Goal: Task Accomplishment & Management: Complete application form

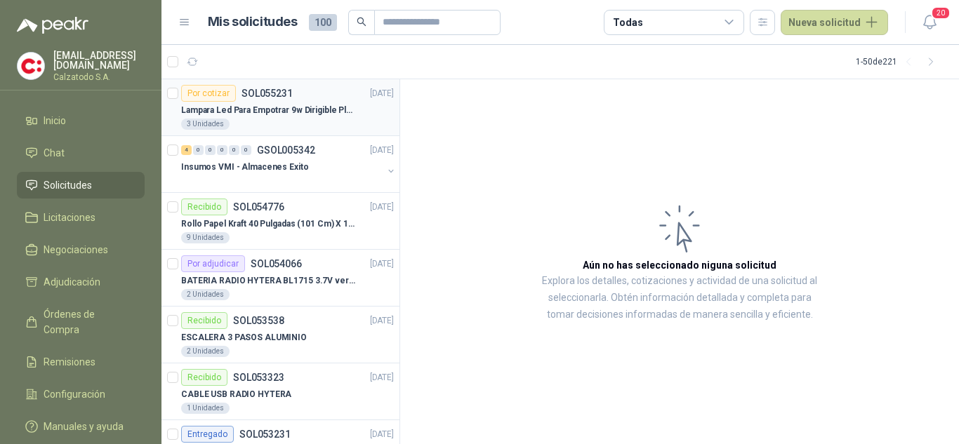
click at [241, 116] on p "Lampara Led Para Empotrar 9w Dirigible Plafon 11cm" at bounding box center [268, 110] width 175 height 13
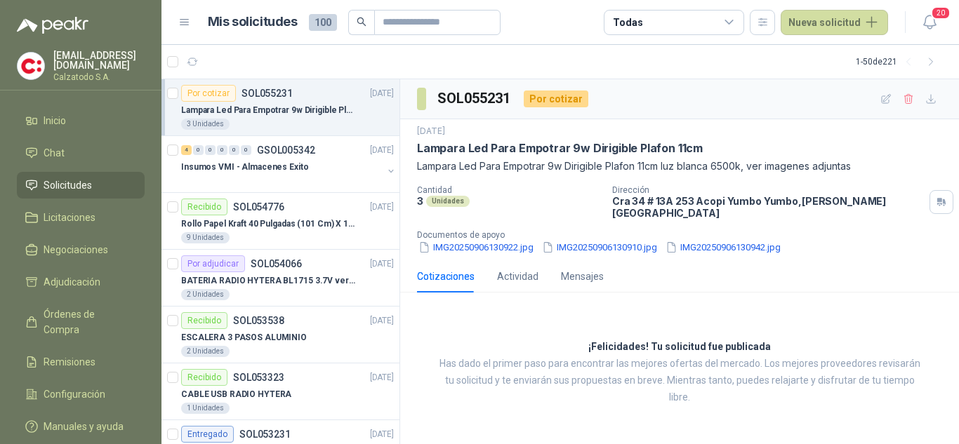
click at [309, 110] on p "Lampara Led Para Empotrar 9w Dirigible Plafon 11cm" at bounding box center [268, 110] width 175 height 13
click at [279, 161] on p "Insumos VMI - Almacenes Exito" at bounding box center [245, 167] width 128 height 13
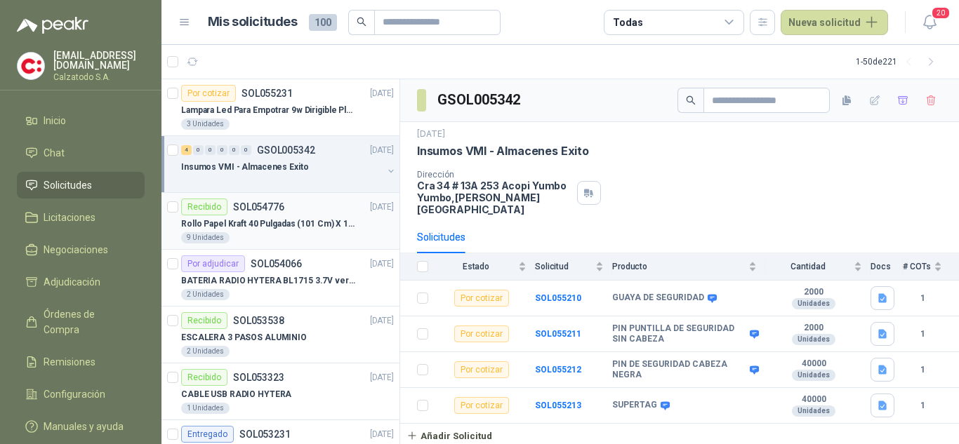
click at [269, 227] on p "Rollo Papel Kraft 40 Pulgadas (101 Cm) X 150 Mts 60 Gr" at bounding box center [268, 224] width 175 height 13
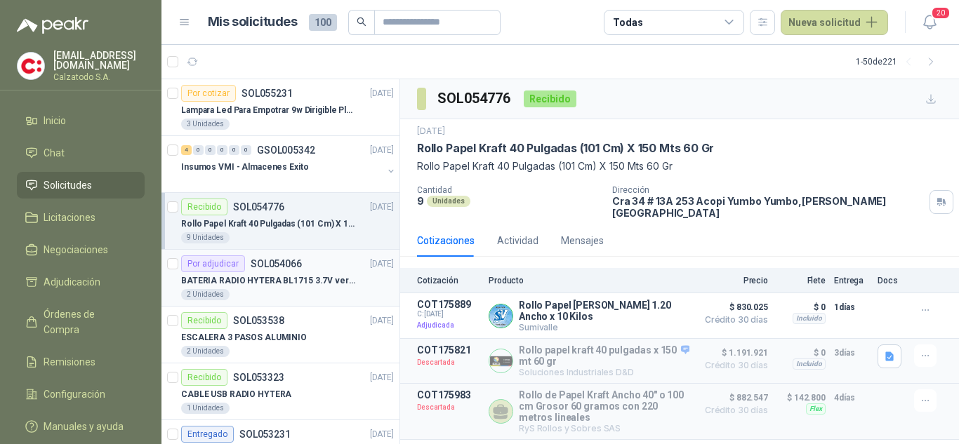
click at [281, 279] on p "BATERIA RADIO HYTERA BL1715 3.7V ver imagen" at bounding box center [268, 280] width 175 height 13
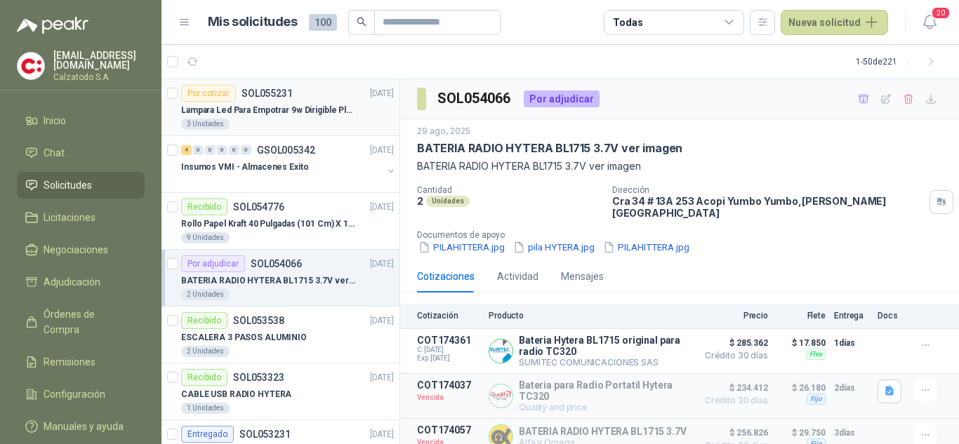
click at [272, 111] on p "Lampara Led Para Empotrar 9w Dirigible Plafon 11cm" at bounding box center [268, 110] width 175 height 13
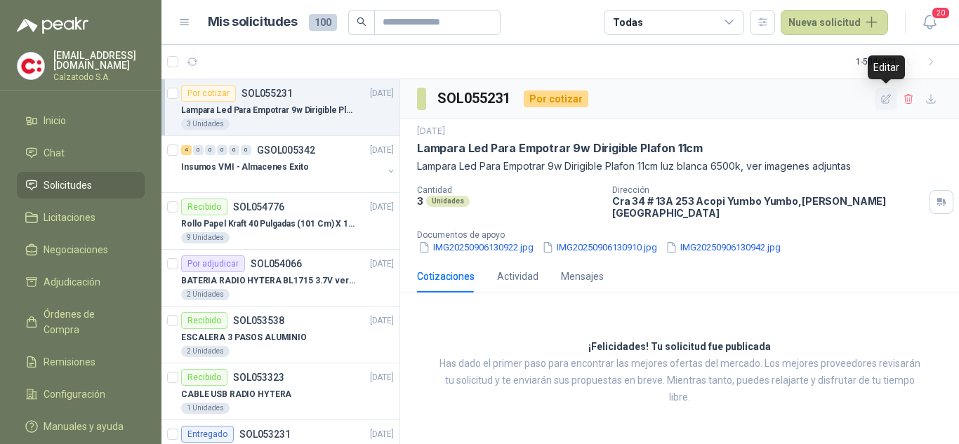
click at [883, 97] on icon "button" at bounding box center [886, 99] width 12 height 12
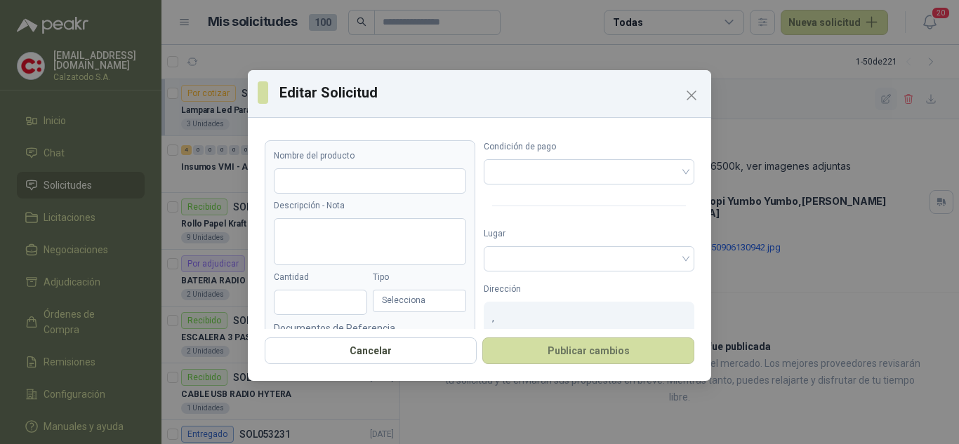
type input "**********"
type textarea "**********"
type input "*"
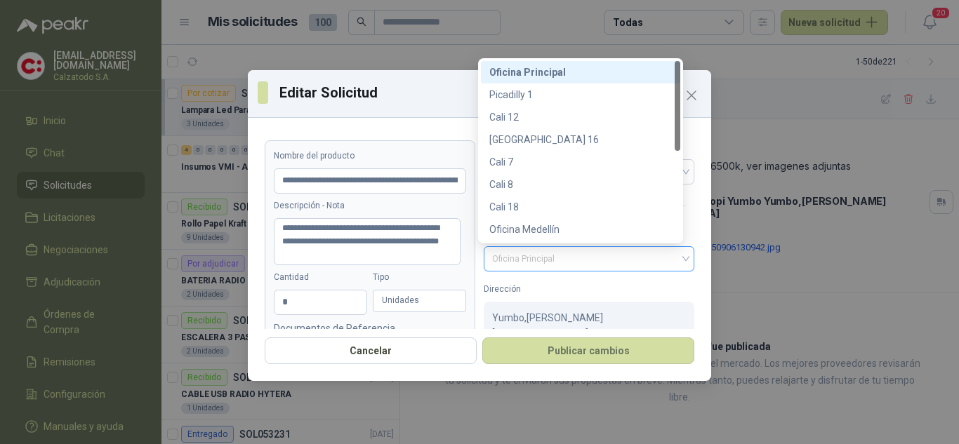
click at [514, 263] on span "Oficina Principal" at bounding box center [589, 258] width 194 height 21
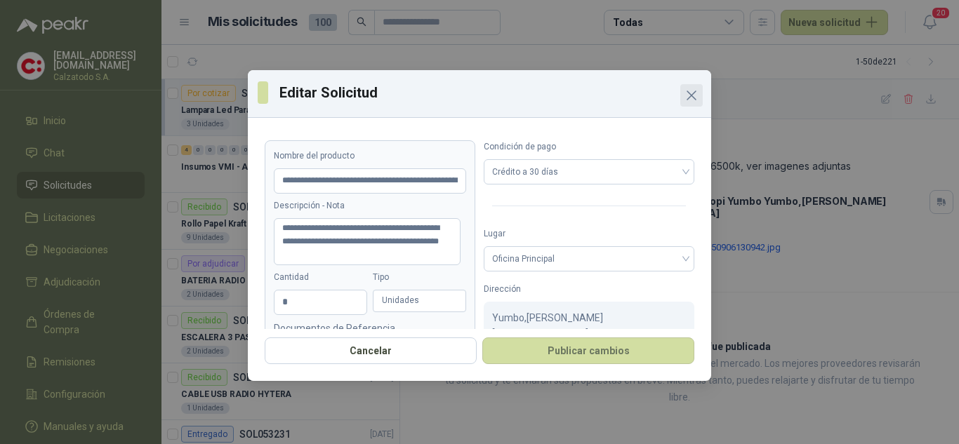
click at [693, 100] on icon "Close" at bounding box center [691, 95] width 17 height 17
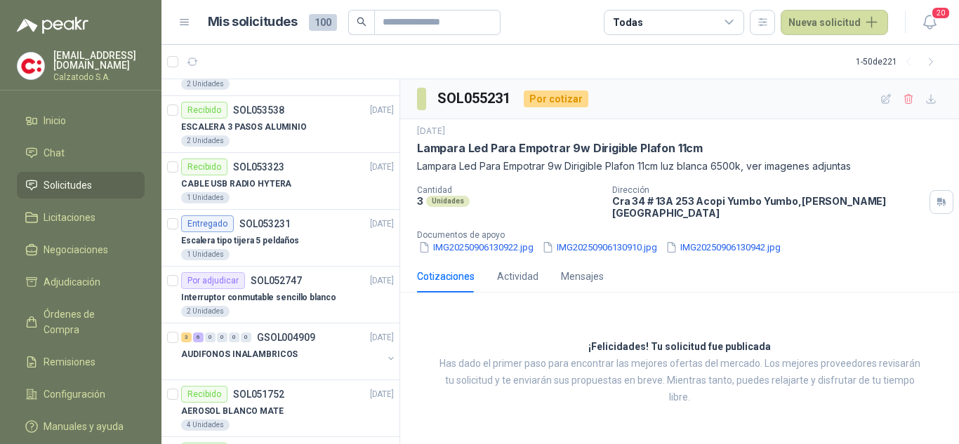
scroll to position [140, 0]
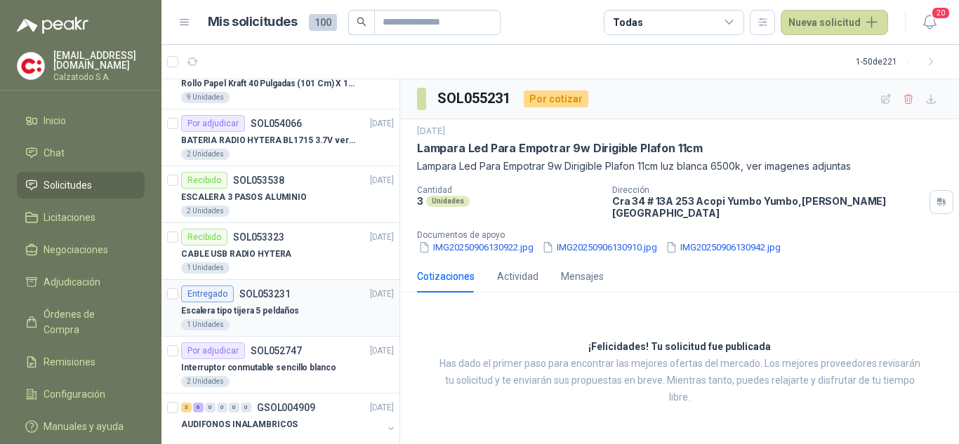
click at [267, 312] on p "Escalera tipo tijera 5 peldaños" at bounding box center [240, 311] width 118 height 13
